Goal: Information Seeking & Learning: Learn about a topic

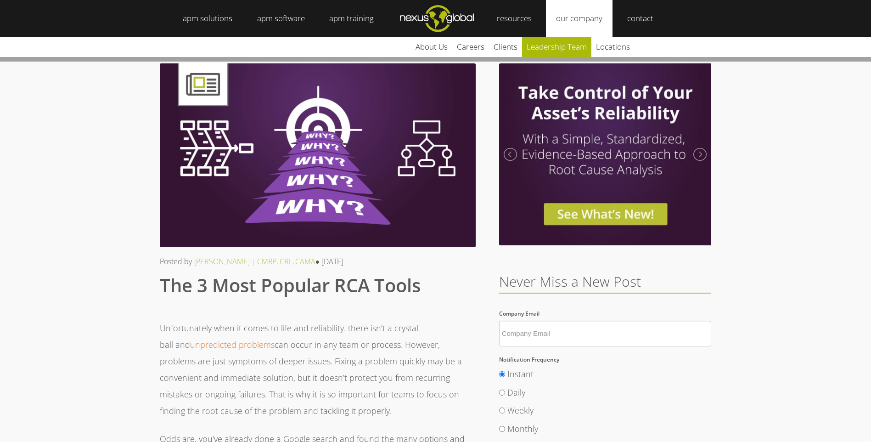
click at [578, 43] on link "leadership team" at bounding box center [556, 47] width 69 height 20
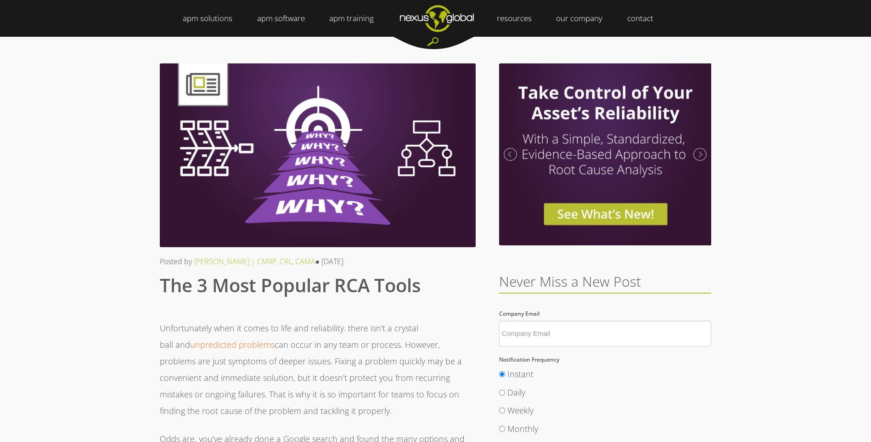
drag, startPoint x: 297, startPoint y: 142, endPoint x: 388, endPoint y: 150, distance: 91.2
click at [388, 150] on div at bounding box center [318, 155] width 316 height 184
drag, startPoint x: 356, startPoint y: 147, endPoint x: 348, endPoint y: 184, distance: 37.5
click at [348, 183] on div at bounding box center [318, 155] width 316 height 184
drag, startPoint x: 331, startPoint y: 207, endPoint x: 312, endPoint y: 211, distance: 18.7
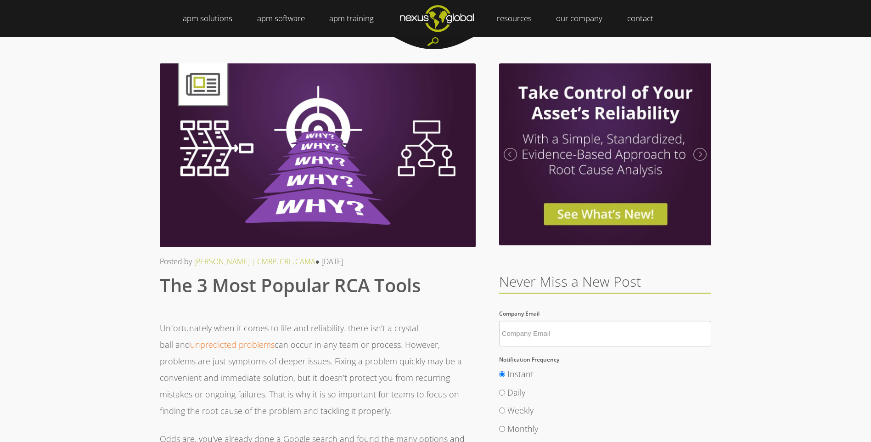
click at [328, 209] on div at bounding box center [318, 155] width 316 height 184
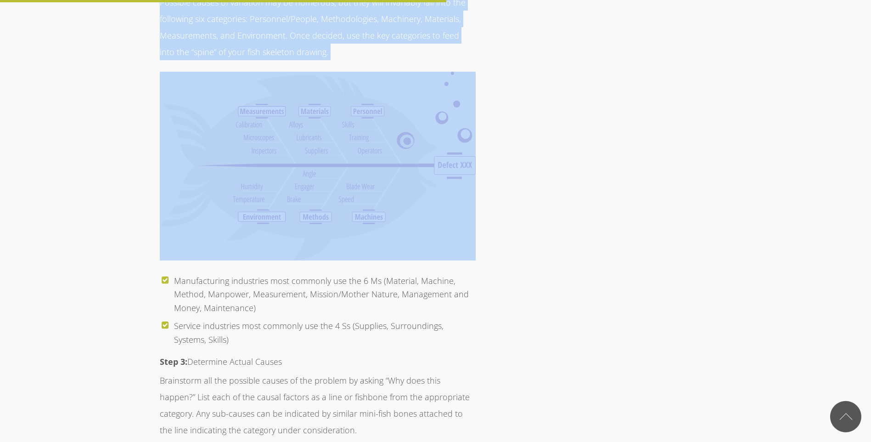
scroll to position [2892, 0]
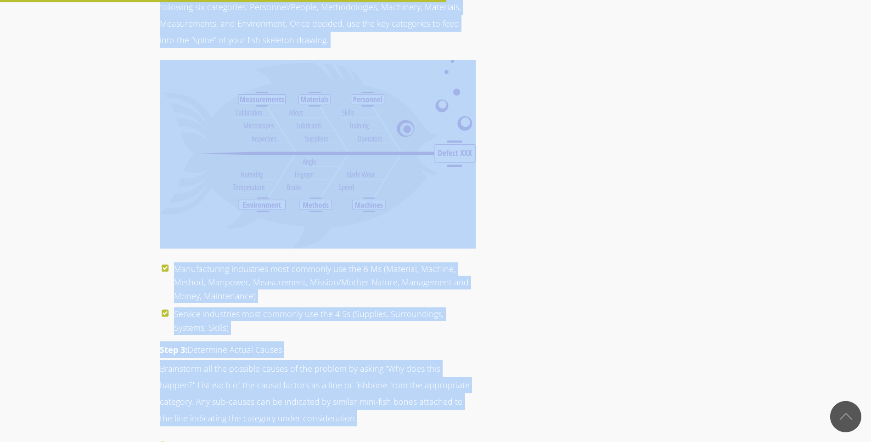
drag, startPoint x: 155, startPoint y: 242, endPoint x: 456, endPoint y: 382, distance: 332.1
click at [456, 382] on div "Posted by [PERSON_NAME] | CMRP, CRL, CAMA ● [DATE] The 3 Most Popular RCA Tools…" at bounding box center [436, 190] width 566 height 6091
drag, startPoint x: 456, startPoint y: 382, endPoint x: 349, endPoint y: 371, distance: 107.9
copy span "Lore 1: Ipsumd sit Ametcon Adipi el seddoe tem inci utlabor et dolorema. Aliq e…"
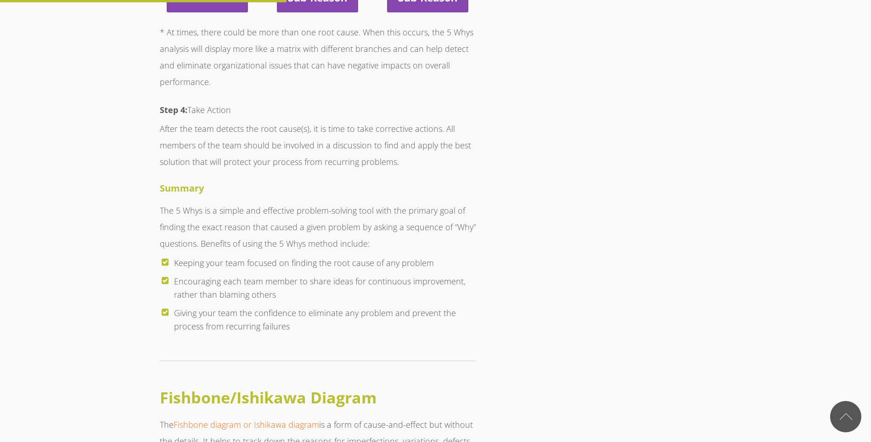
scroll to position [1699, 0]
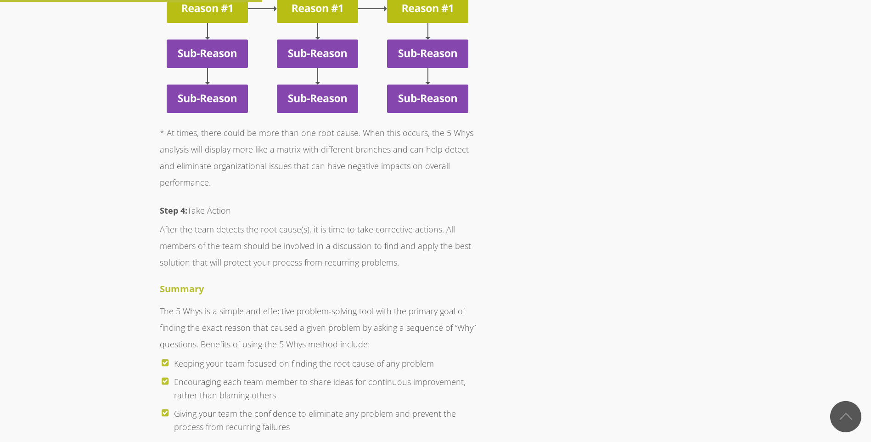
click at [375, 221] on p "After the team detects the root cause(s), it is time to take corrective actions…" at bounding box center [318, 246] width 316 height 50
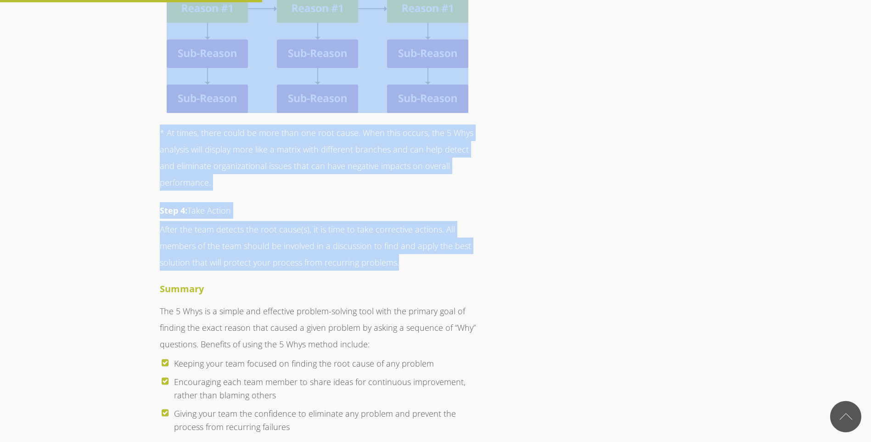
drag, startPoint x: 159, startPoint y: 155, endPoint x: 534, endPoint y: 230, distance: 382.6
copy span "Lore 7: Ipsu d Sita Con ad elitsedd e temp in utlabo etdo magnaaliq enimadminim…"
click at [170, 221] on p "After the team detects the root cause(s), it is time to take corrective actions…" at bounding box center [318, 246] width 316 height 50
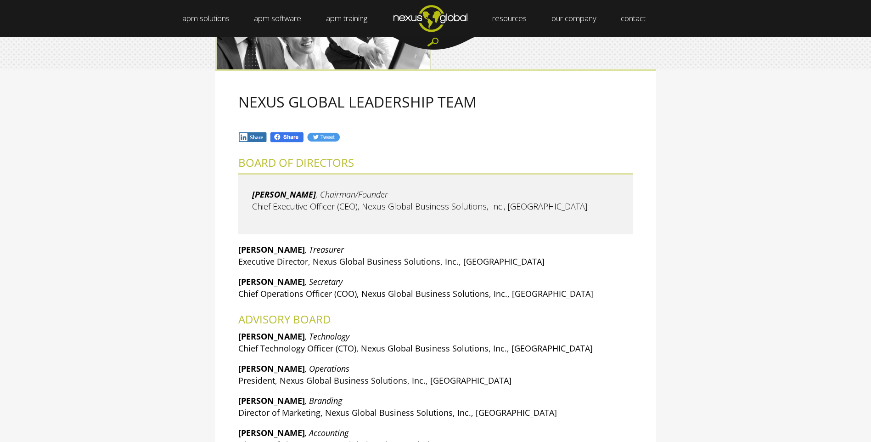
scroll to position [138, 0]
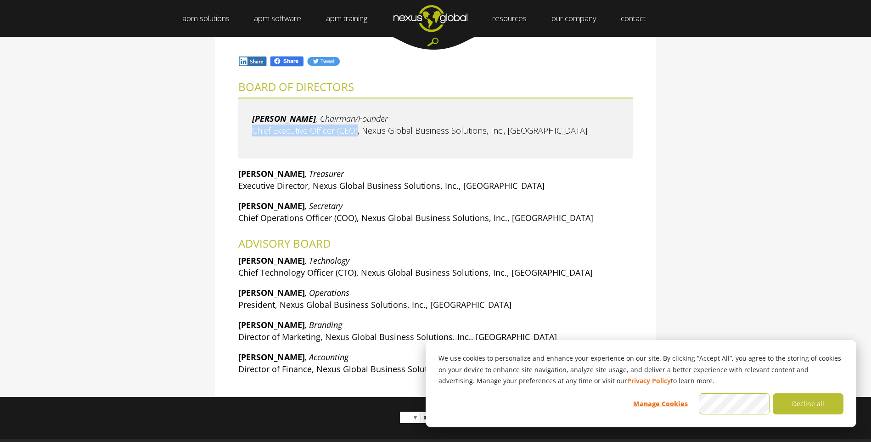
drag, startPoint x: 277, startPoint y: 133, endPoint x: 358, endPoint y: 133, distance: 80.3
click at [358, 133] on span "Chief Executive Officer (CEO), Nexus Global Business Solutions, Inc., USA" at bounding box center [419, 130] width 335 height 11
click at [269, 191] on span "Executive Director, Nexus Global Business Solutions, Inc., USA" at bounding box center [391, 185] width 306 height 11
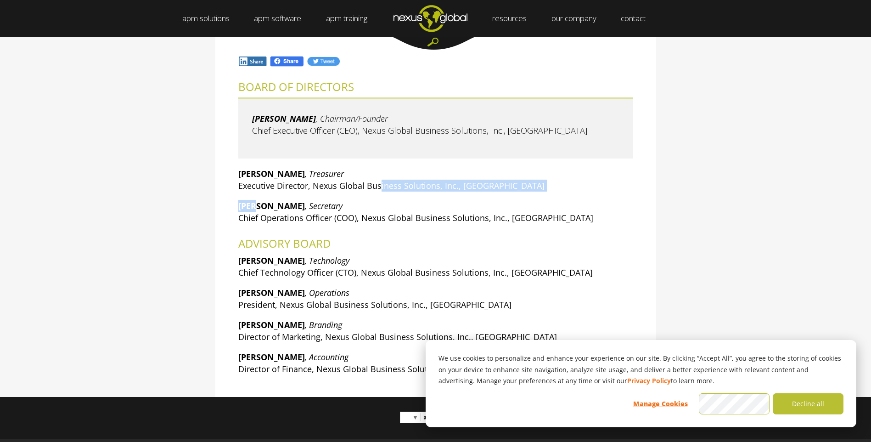
drag, startPoint x: 259, startPoint y: 192, endPoint x: 380, endPoint y: 183, distance: 121.1
click at [380, 183] on div "BOARD OF DIRECTORS Larry Olson , Chairman/Founder Chief Executive Officer (CEO)…" at bounding box center [435, 228] width 395 height 294
drag, startPoint x: 380, startPoint y: 183, endPoint x: 427, endPoint y: 192, distance: 48.2
click at [427, 192] on div "BOARD OF DIRECTORS Larry Olson , Chairman/Founder Chief Executive Officer (CEO)…" at bounding box center [435, 228] width 395 height 294
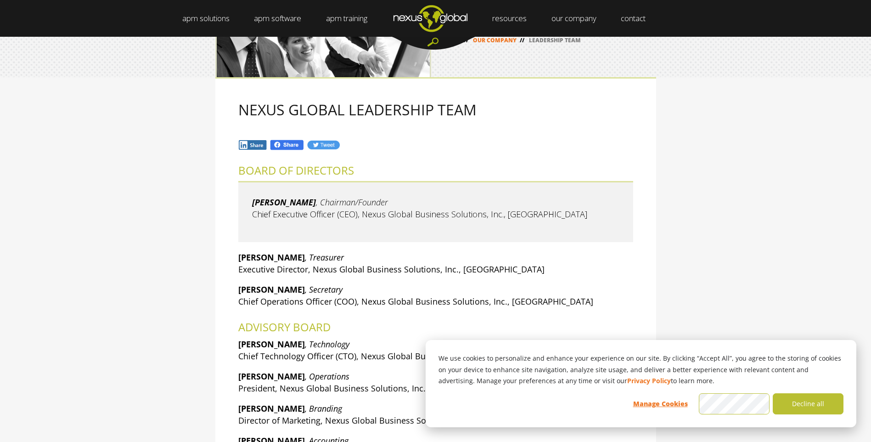
scroll to position [0, 0]
